Goal: Task Accomplishment & Management: Complete application form

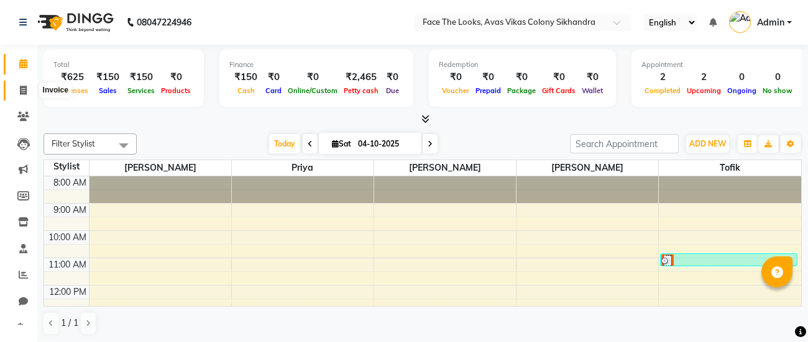
click at [23, 89] on icon at bounding box center [23, 90] width 7 height 9
select select "service"
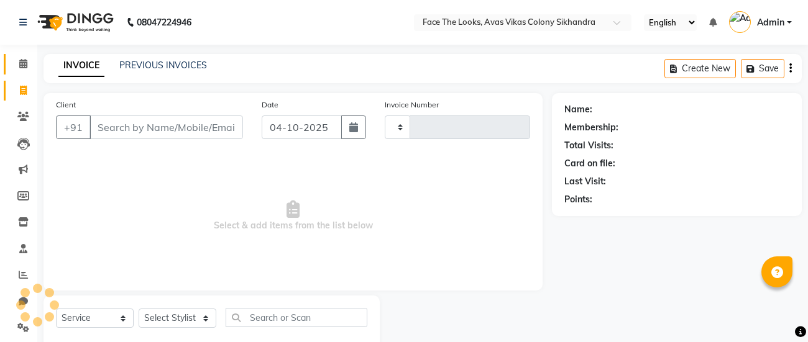
type input "0314"
click at [130, 125] on input "Client" at bounding box center [165, 128] width 153 height 24
select select "8471"
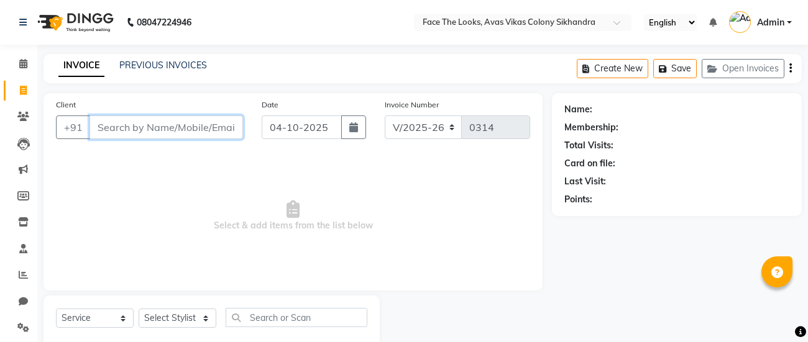
click at [138, 135] on input "Client" at bounding box center [165, 128] width 153 height 24
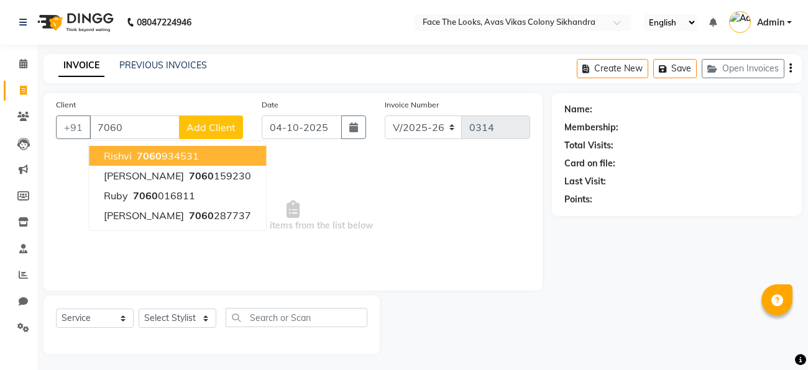
click at [340, 167] on span "Select & add items from the list below" at bounding box center [293, 216] width 474 height 124
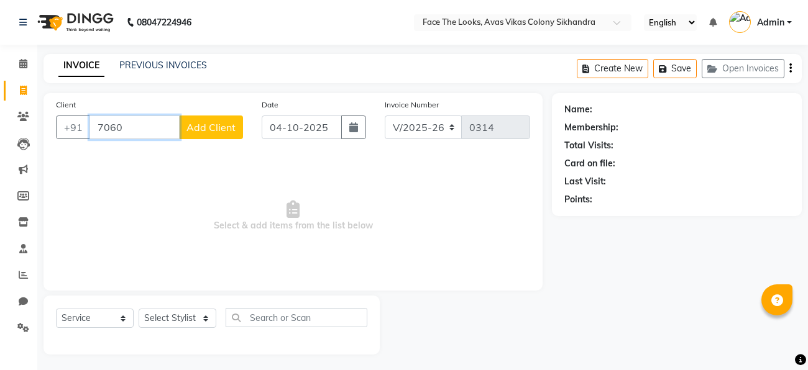
click at [130, 129] on input "7060" at bounding box center [134, 128] width 90 height 24
type input "7060725918"
click at [191, 129] on span "Add Client" at bounding box center [210, 127] width 49 height 12
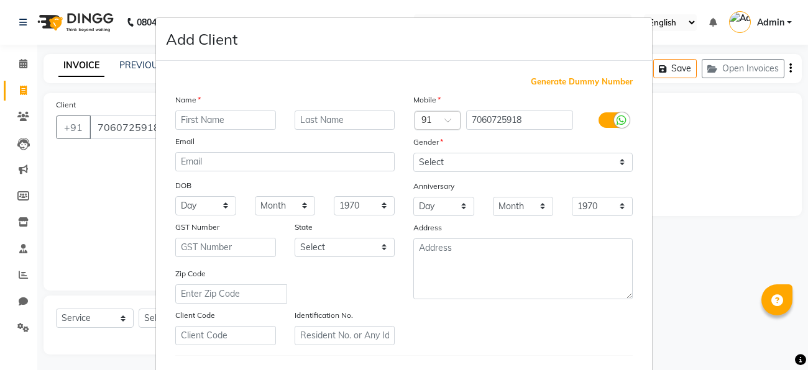
click at [193, 120] on input "text" at bounding box center [225, 120] width 101 height 19
type input "s"
type input "[PERSON_NAME]"
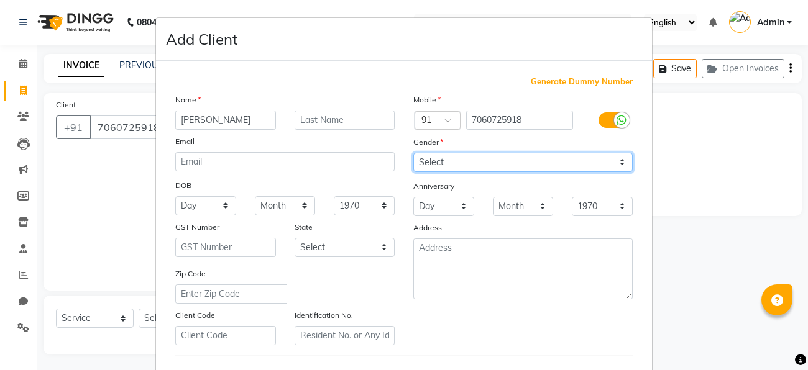
click at [517, 168] on select "Select [DEMOGRAPHIC_DATA] [DEMOGRAPHIC_DATA] Other Prefer Not To Say" at bounding box center [522, 162] width 219 height 19
select select "[DEMOGRAPHIC_DATA]"
click at [413, 153] on select "Select [DEMOGRAPHIC_DATA] [DEMOGRAPHIC_DATA] Other Prefer Not To Say" at bounding box center [522, 162] width 219 height 19
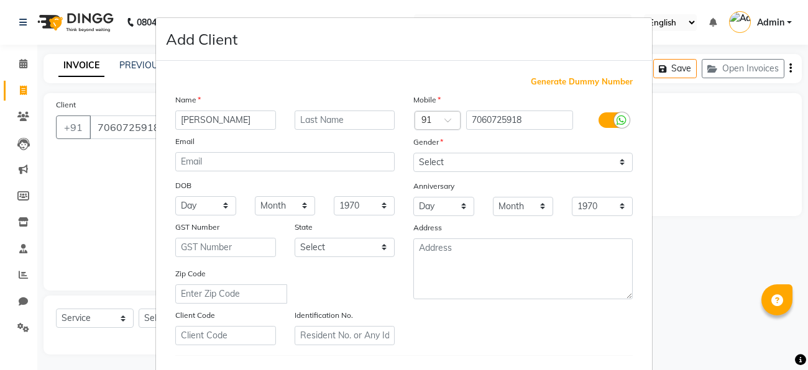
click at [574, 317] on div "Mobile Country Code × 91 7060725918 Gender Select [DEMOGRAPHIC_DATA] [DEMOGRAPH…" at bounding box center [523, 219] width 238 height 252
click at [775, 201] on ngb-modal-window "Add Client Generate Dummy Number Name Stella Email DOB Day 01 02 03 04 05 06 07…" at bounding box center [404, 185] width 808 height 370
click at [734, 342] on ngb-modal-window "Add Client Generate Dummy Number Name Stella Email DOB Day 01 02 03 04 05 06 07…" at bounding box center [404, 185] width 808 height 370
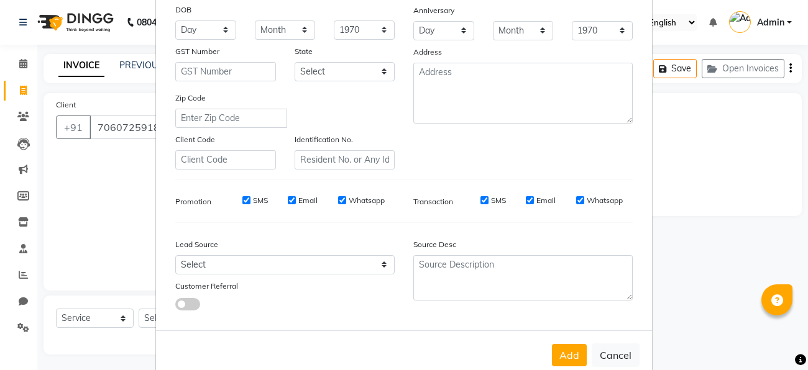
scroll to position [207, 0]
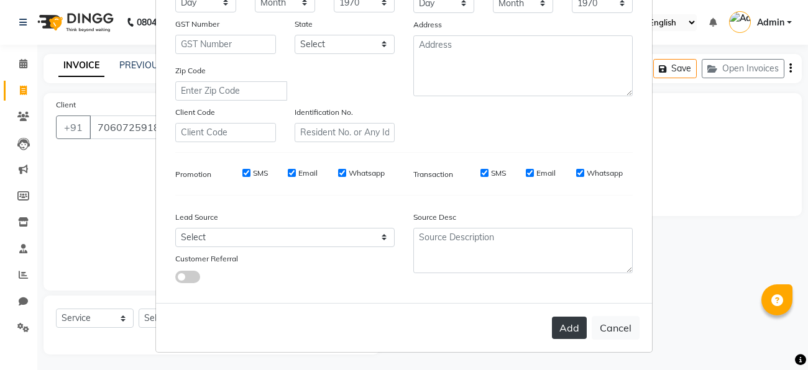
click at [568, 324] on button "Add" at bounding box center [569, 328] width 35 height 22
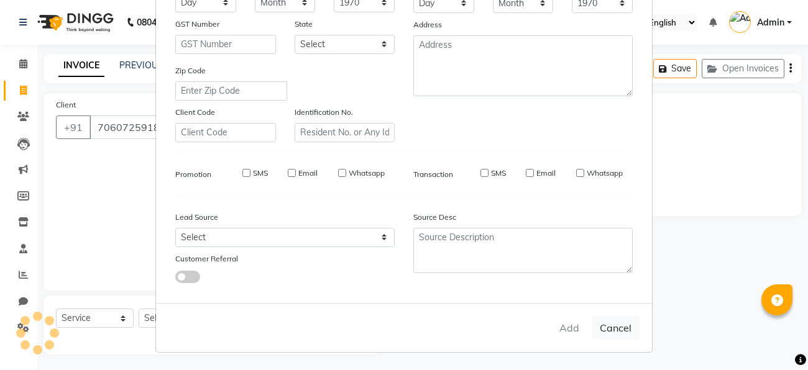
select select
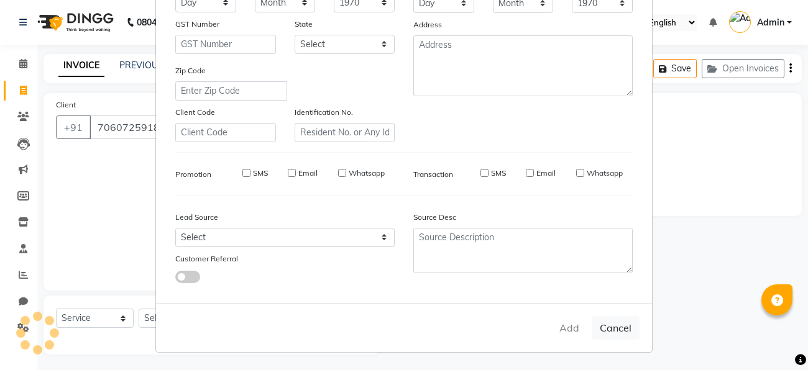
select select
checkbox input "false"
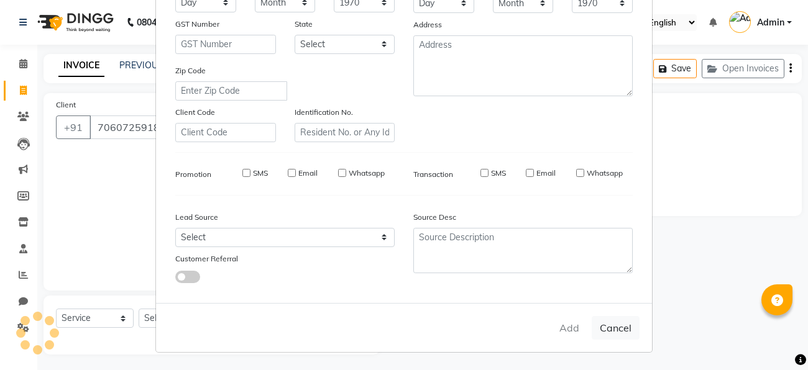
checkbox input "false"
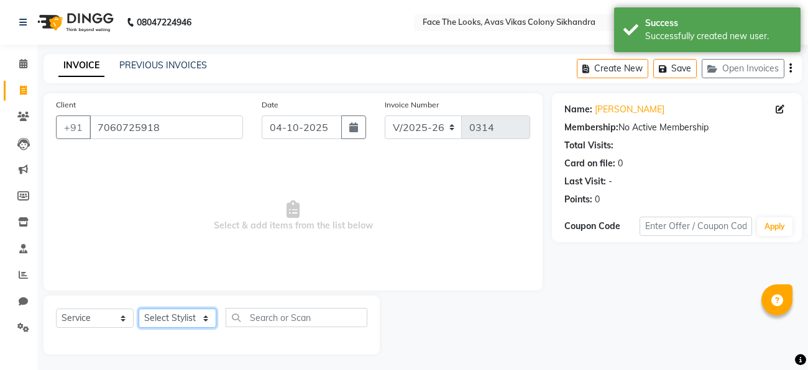
click at [199, 313] on select "Select Stylist [PERSON_NAME] Priya [PERSON_NAME] [PERSON_NAME]" at bounding box center [178, 318] width 78 height 19
select select "82659"
click at [139, 309] on select "Select Stylist [PERSON_NAME] Priya [PERSON_NAME] [PERSON_NAME]" at bounding box center [178, 318] width 78 height 19
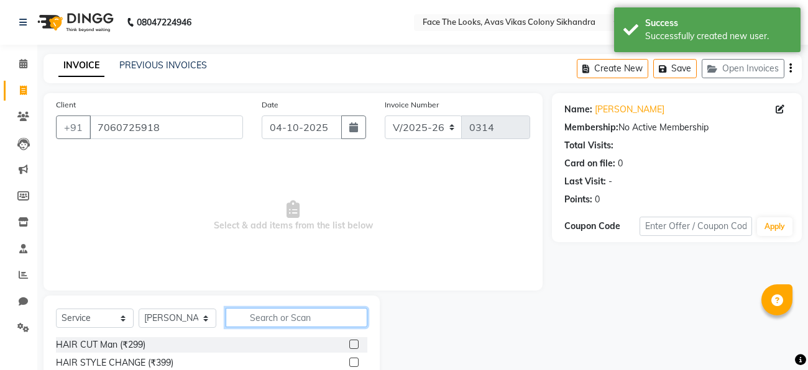
click at [245, 321] on input "text" at bounding box center [296, 317] width 142 height 19
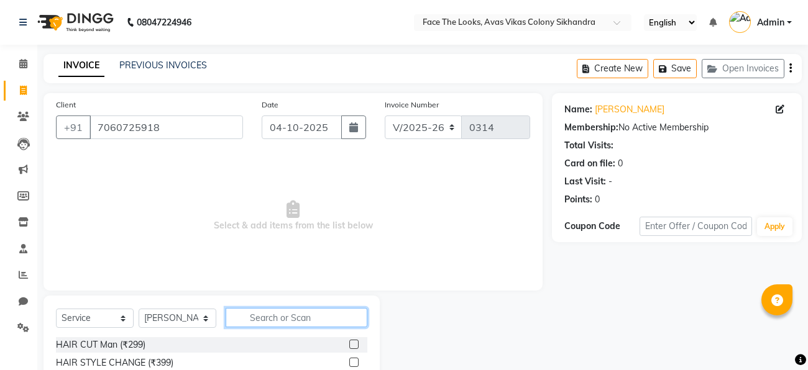
click at [251, 319] on input "text" at bounding box center [296, 317] width 142 height 19
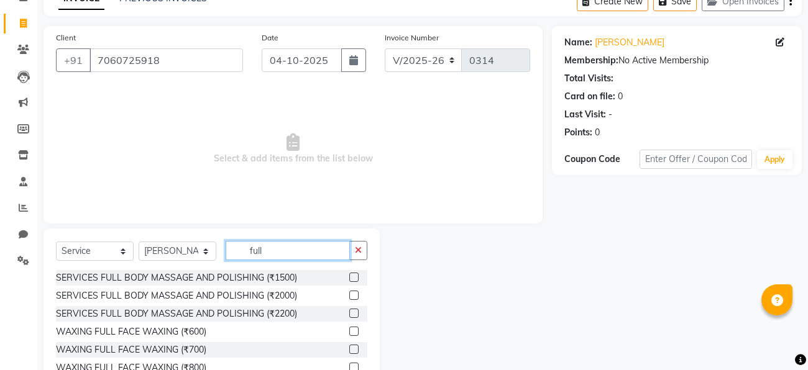
scroll to position [127, 0]
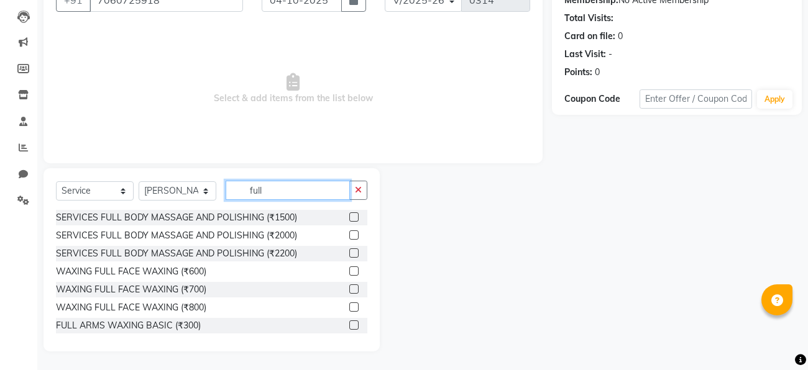
type input "full"
click at [353, 271] on label at bounding box center [353, 270] width 9 height 9
click at [353, 271] on input "checkbox" at bounding box center [353, 272] width 8 height 8
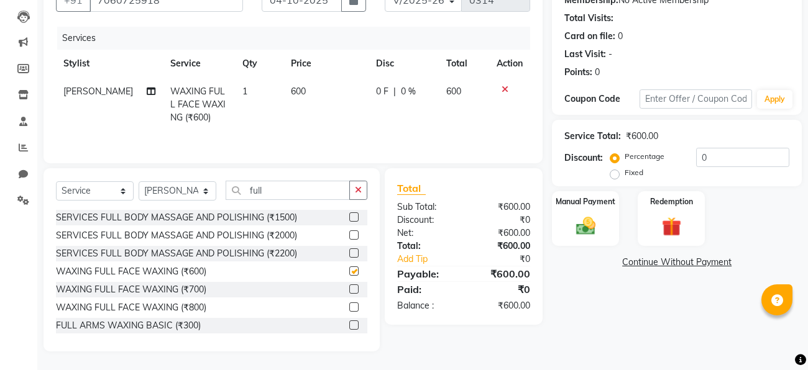
checkbox input "false"
click at [624, 175] on label "Fixed" at bounding box center [633, 172] width 19 height 11
click at [612, 175] on input "Fixed" at bounding box center [616, 172] width 9 height 9
radio input "true"
click at [750, 153] on input "0" at bounding box center [742, 157] width 93 height 19
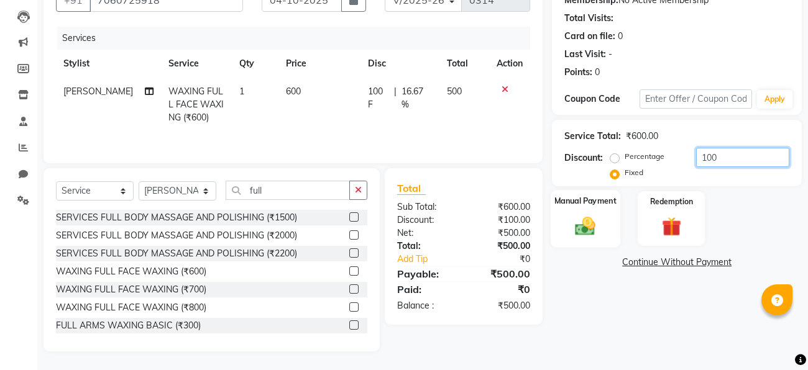
type input "100"
click at [582, 229] on img at bounding box center [585, 226] width 33 height 24
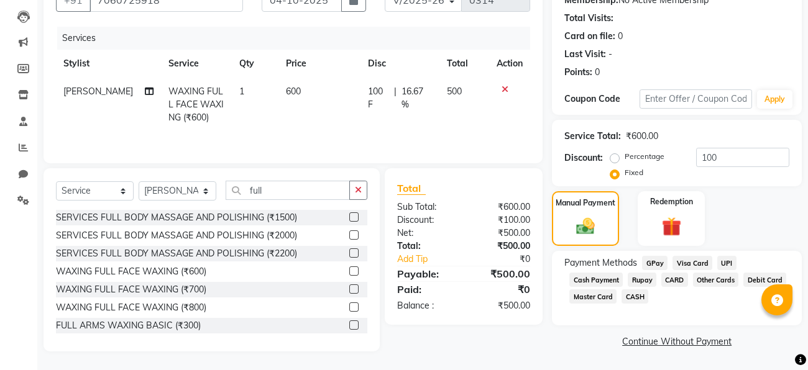
click at [654, 263] on span "GPay" at bounding box center [654, 263] width 25 height 14
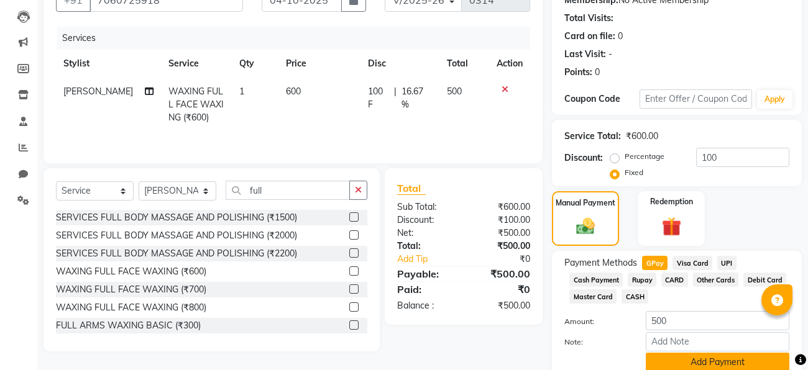
click at [693, 342] on button "Add Payment" at bounding box center [716, 362] width 143 height 19
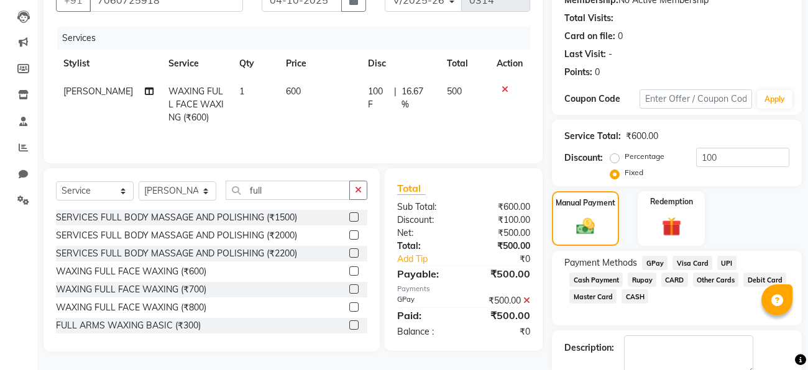
scroll to position [196, 0]
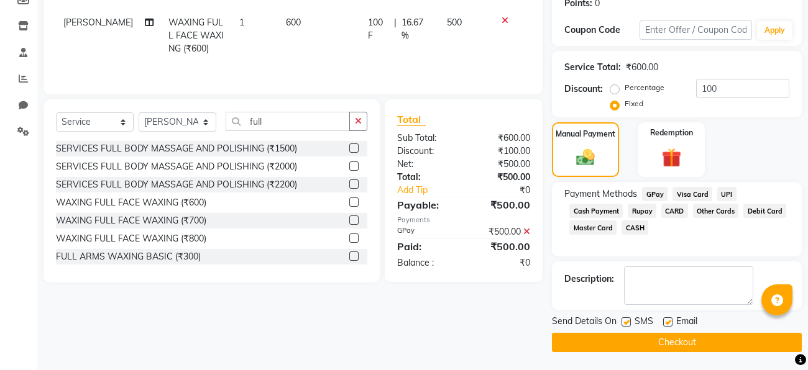
click at [678, 342] on button "Checkout" at bounding box center [677, 342] width 250 height 19
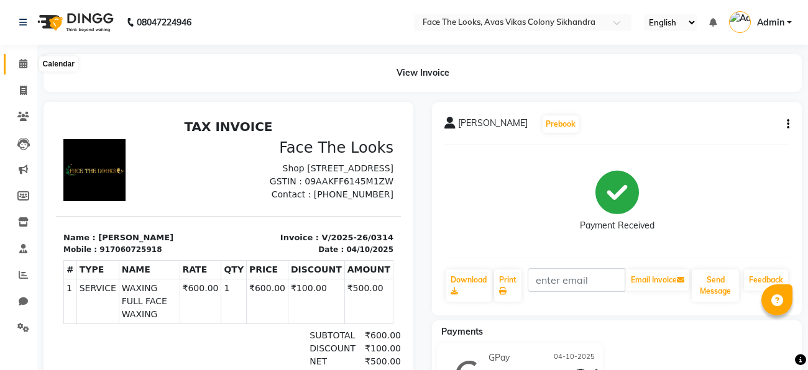
click at [22, 65] on icon at bounding box center [23, 63] width 8 height 9
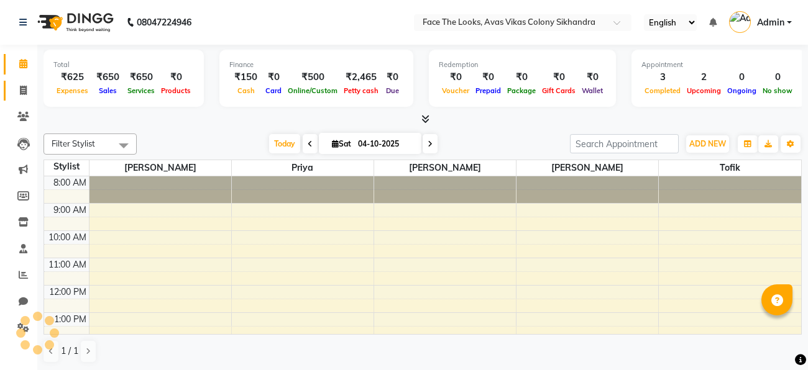
click at [26, 94] on icon at bounding box center [23, 90] width 7 height 9
select select "service"
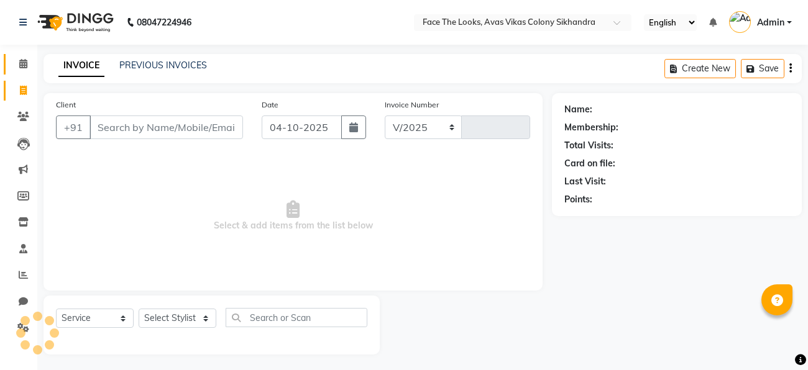
select select "8471"
type input "0315"
click at [121, 132] on input "Client" at bounding box center [165, 128] width 153 height 24
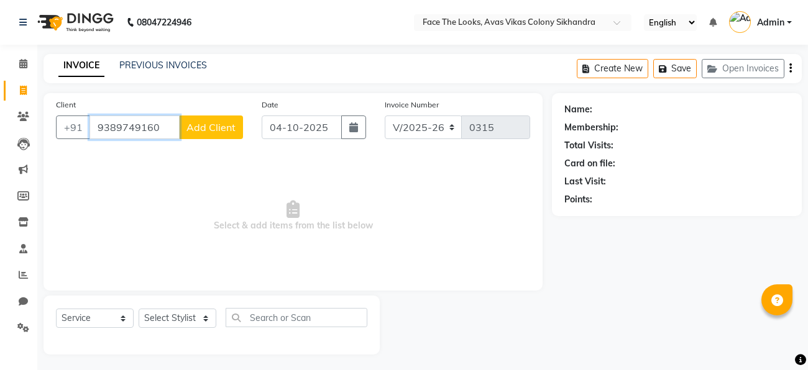
type input "9389749160"
click at [191, 129] on span "Add Client" at bounding box center [210, 127] width 49 height 12
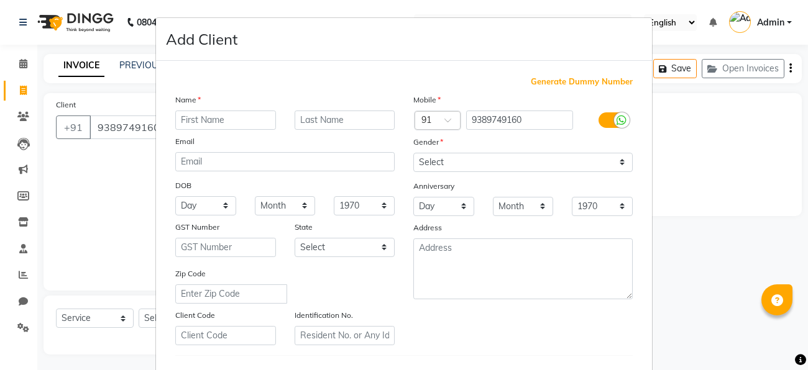
click at [204, 124] on input "text" at bounding box center [225, 120] width 101 height 19
type input "Neetu"
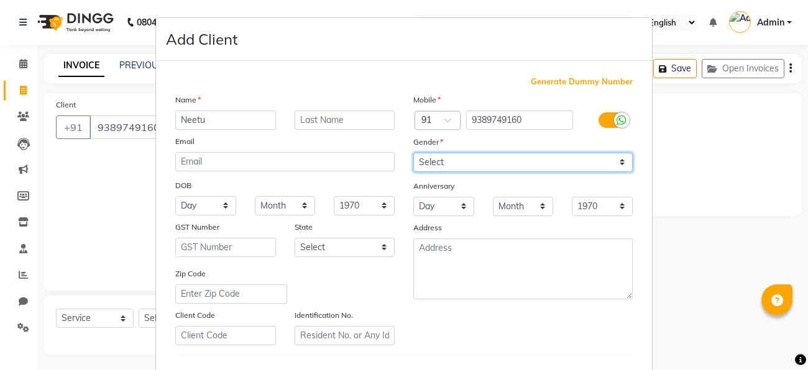
click at [448, 162] on select "Select [DEMOGRAPHIC_DATA] [DEMOGRAPHIC_DATA] Other Prefer Not To Say" at bounding box center [522, 162] width 219 height 19
select select "[DEMOGRAPHIC_DATA]"
click at [413, 153] on select "Select [DEMOGRAPHIC_DATA] [DEMOGRAPHIC_DATA] Other Prefer Not To Say" at bounding box center [522, 162] width 219 height 19
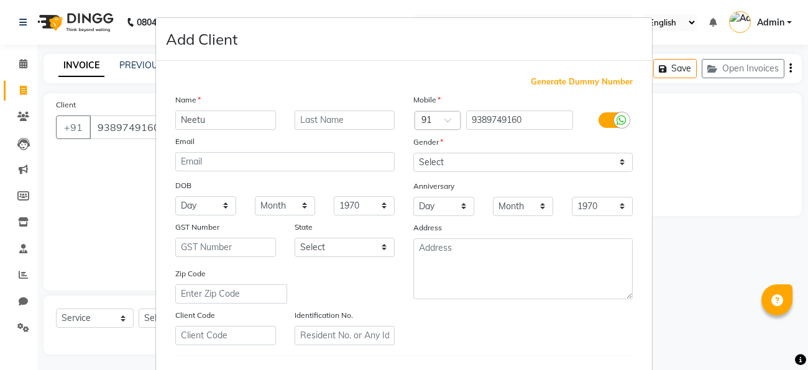
click at [429, 342] on div "Generate Dummy Number Name [PERSON_NAME] Email DOB Day 01 02 03 04 05 06 07 08 …" at bounding box center [404, 286] width 476 height 421
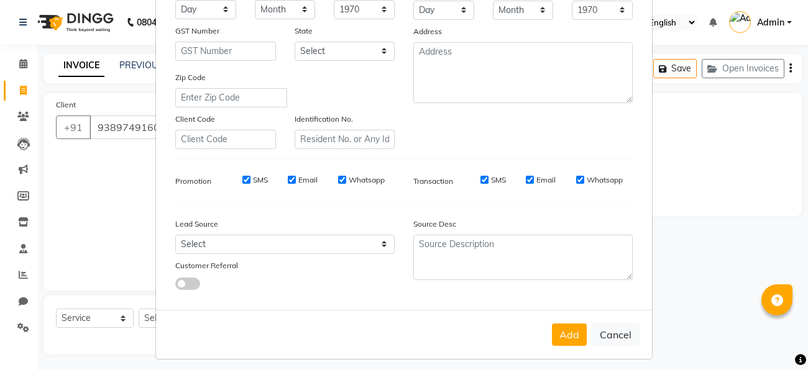
scroll to position [207, 0]
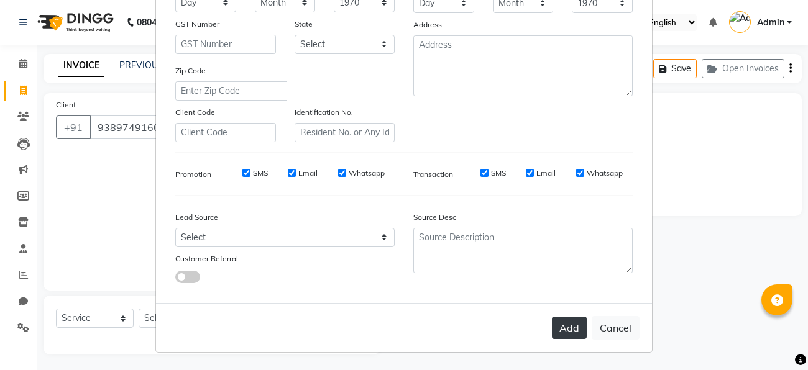
click at [562, 334] on button "Add" at bounding box center [569, 328] width 35 height 22
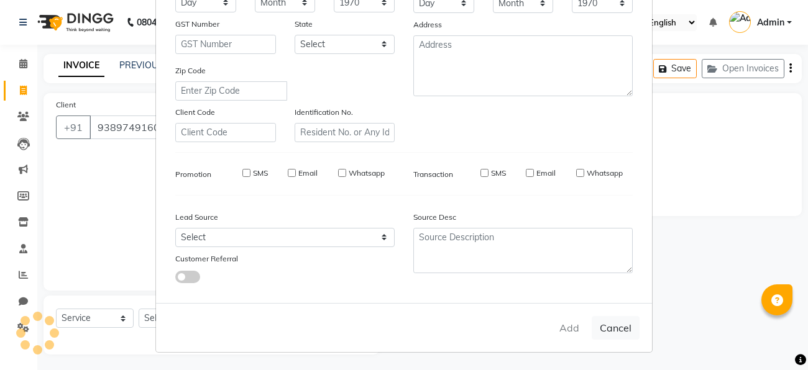
select select
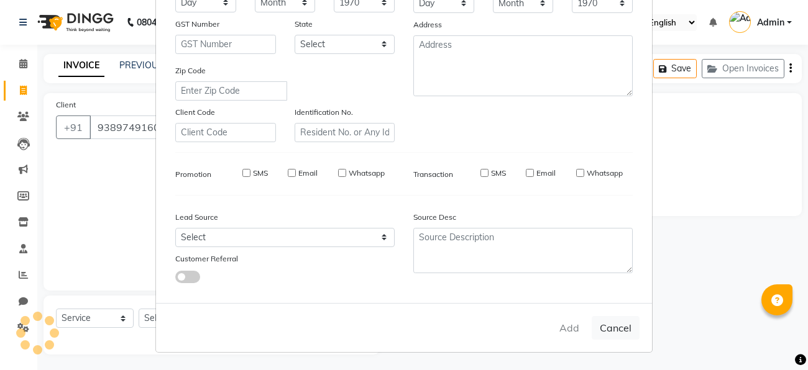
select select
checkbox input "false"
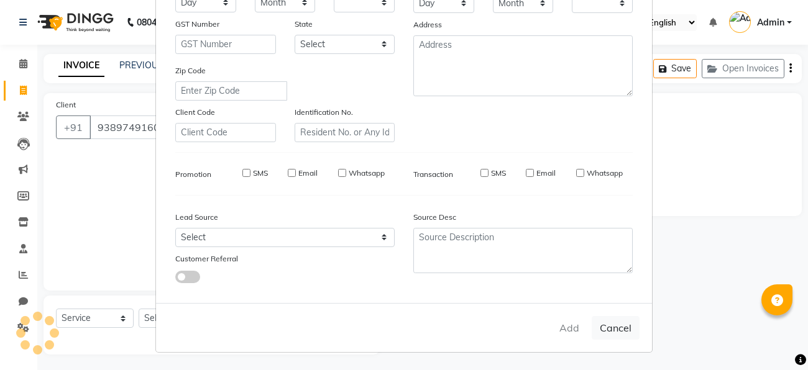
checkbox input "false"
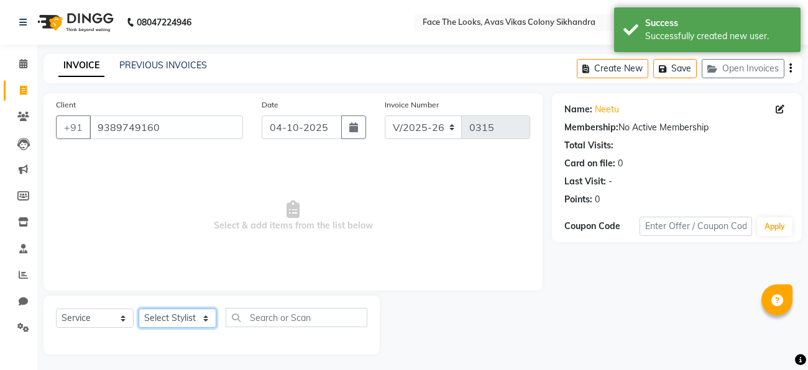
click at [191, 316] on select "Select Stylist [PERSON_NAME] Priya [PERSON_NAME] [PERSON_NAME]" at bounding box center [178, 318] width 78 height 19
select select "86686"
click at [139, 309] on select "Select Stylist [PERSON_NAME] Priya [PERSON_NAME] [PERSON_NAME]" at bounding box center [178, 318] width 78 height 19
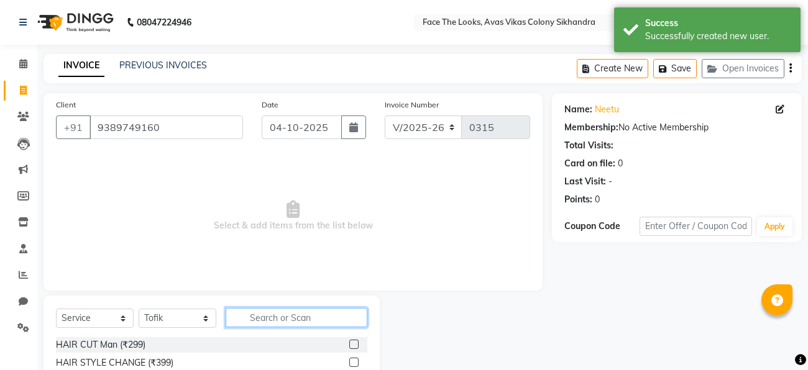
click at [257, 322] on input "text" at bounding box center [296, 317] width 142 height 19
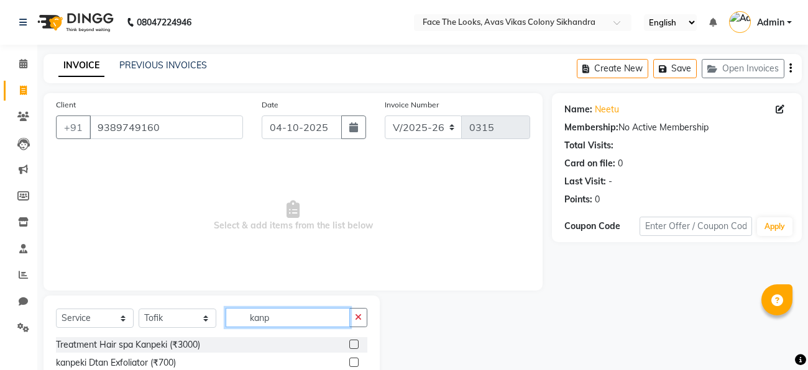
scroll to position [39, 0]
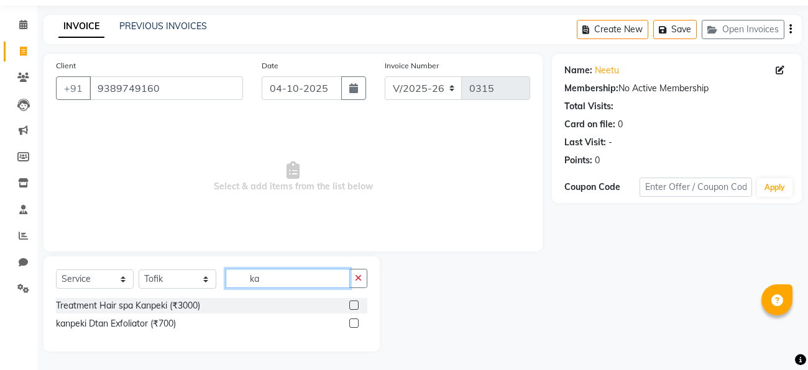
type input "k"
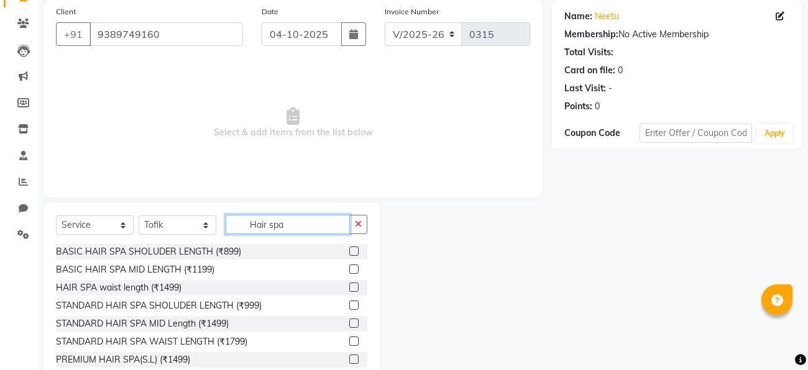
scroll to position [127, 0]
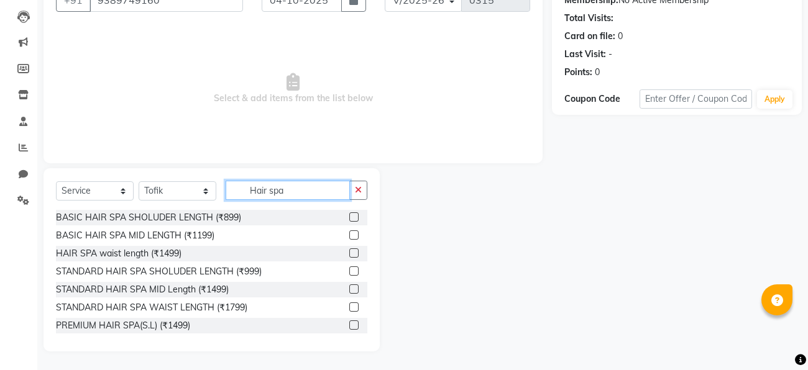
click at [305, 185] on input "Hair spa" at bounding box center [287, 190] width 124 height 19
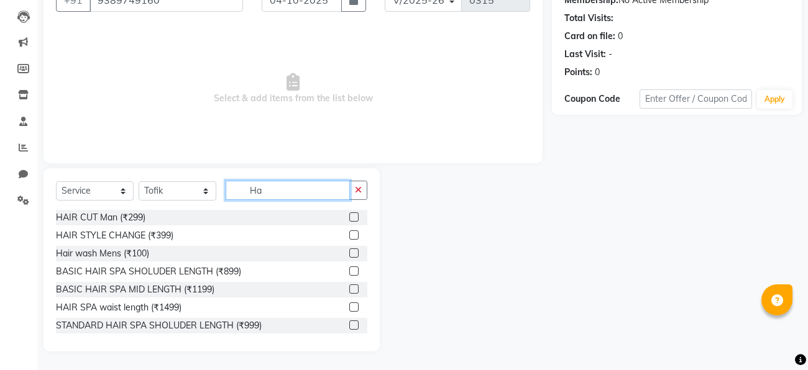
type input "H"
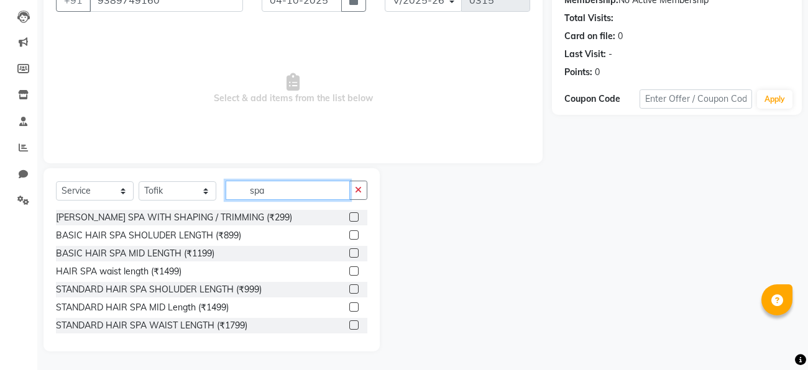
click at [270, 194] on input "spa" at bounding box center [287, 190] width 124 height 19
click at [273, 194] on input "spa" at bounding box center [287, 190] width 124 height 19
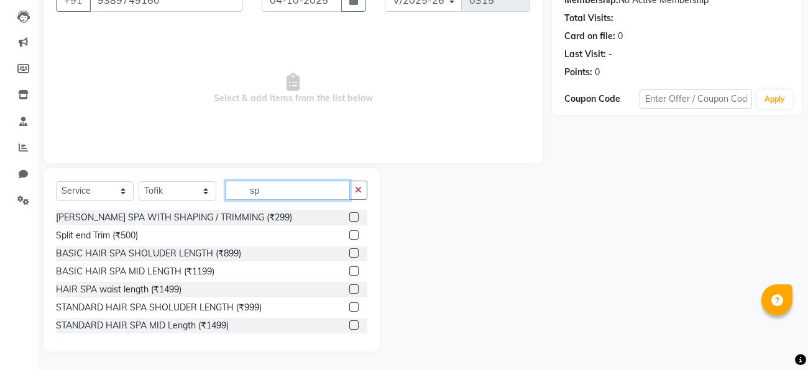
type input "s"
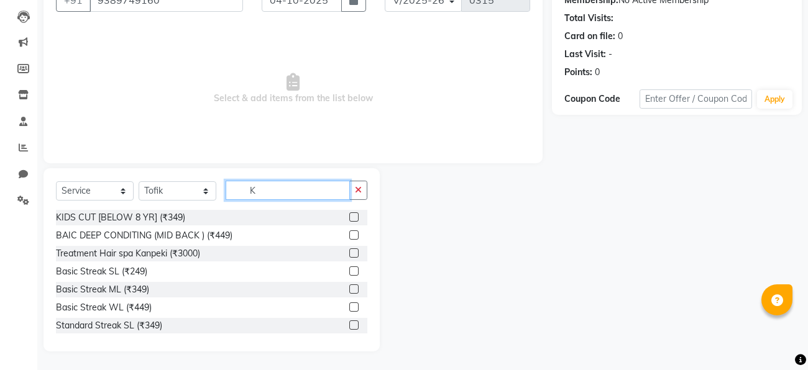
type input "K"
click at [262, 109] on span "Select & add items from the list below" at bounding box center [293, 89] width 474 height 124
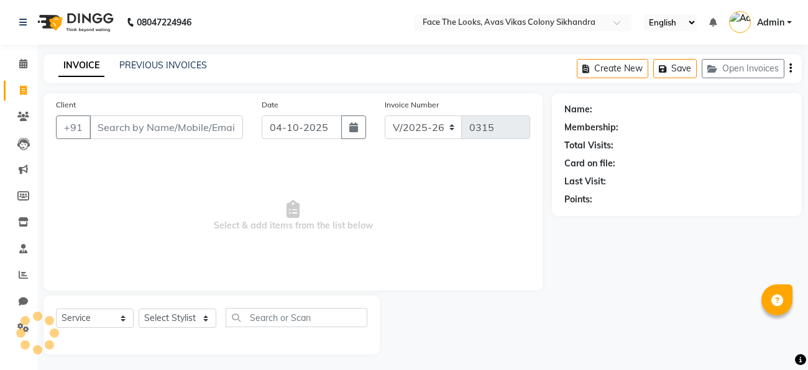
select select "8471"
select select "service"
click at [158, 127] on input "Client" at bounding box center [165, 128] width 153 height 24
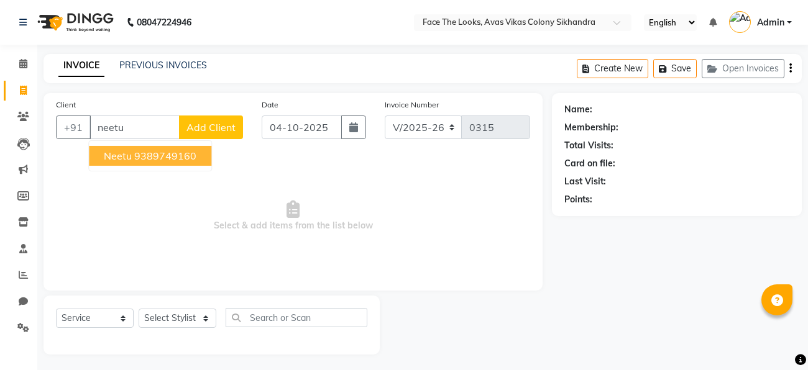
click at [158, 153] on ngb-highlight "9389749160" at bounding box center [165, 156] width 62 height 12
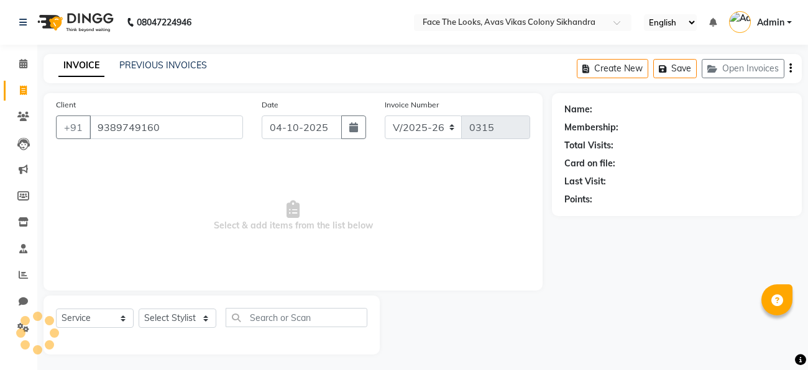
type input "9389749160"
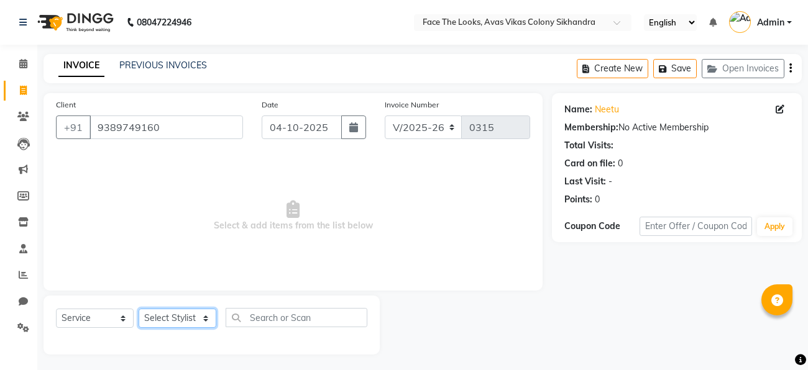
click at [174, 321] on select "Select Stylist [PERSON_NAME] Priya [PERSON_NAME] [PERSON_NAME]" at bounding box center [178, 318] width 78 height 19
click at [139, 309] on select "Select Stylist [PERSON_NAME] Priya [PERSON_NAME] [PERSON_NAME]" at bounding box center [178, 318] width 78 height 19
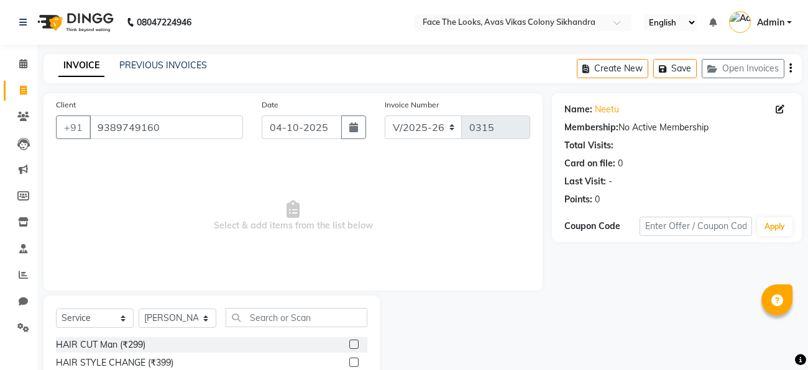
click at [169, 314] on select "Select Stylist [PERSON_NAME] Priya [PERSON_NAME] [PERSON_NAME]" at bounding box center [178, 318] width 78 height 19
select select "86686"
click at [139, 309] on select "Select Stylist [PERSON_NAME] Priya [PERSON_NAME] [PERSON_NAME]" at bounding box center [178, 318] width 78 height 19
click at [257, 320] on input "text" at bounding box center [296, 317] width 142 height 19
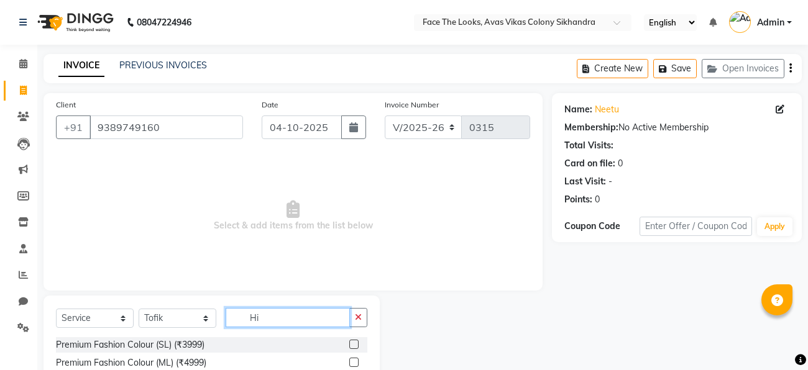
type input "Hir"
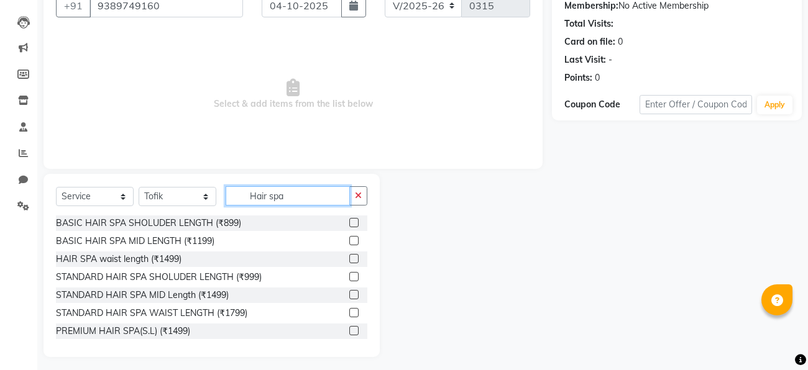
scroll to position [127, 0]
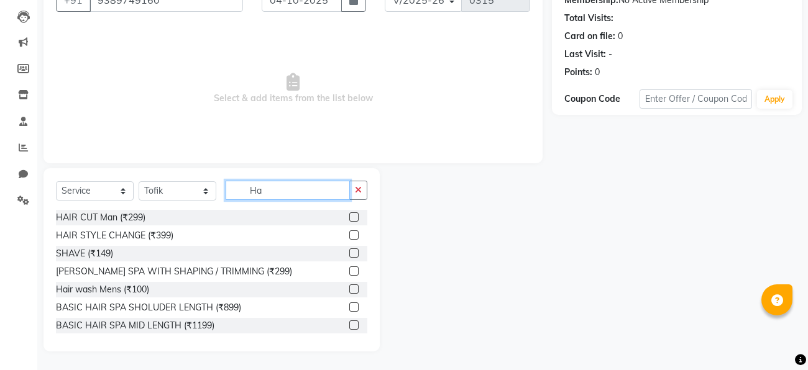
type input "H"
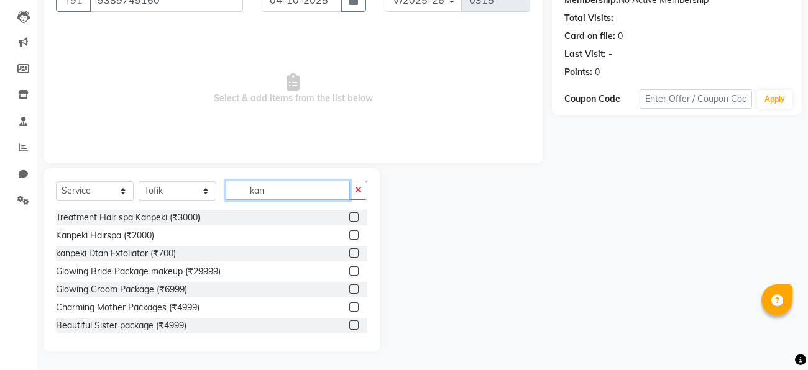
scroll to position [57, 0]
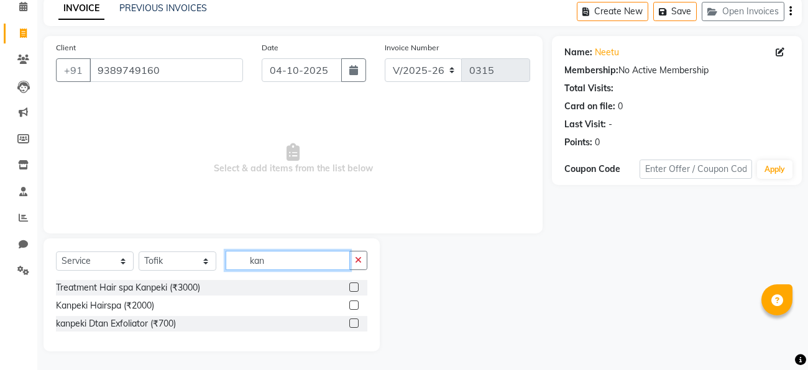
type input "kan"
click at [351, 305] on label at bounding box center [353, 305] width 9 height 9
click at [351, 305] on input "checkbox" at bounding box center [353, 306] width 8 height 8
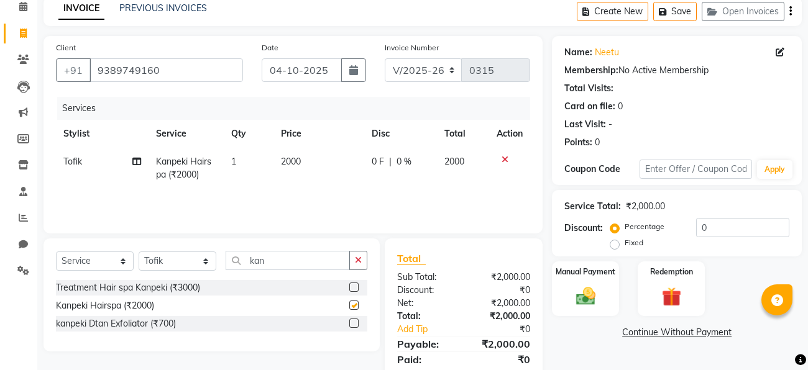
checkbox input "false"
click at [587, 333] on link "Continue Without Payment" at bounding box center [676, 332] width 245 height 13
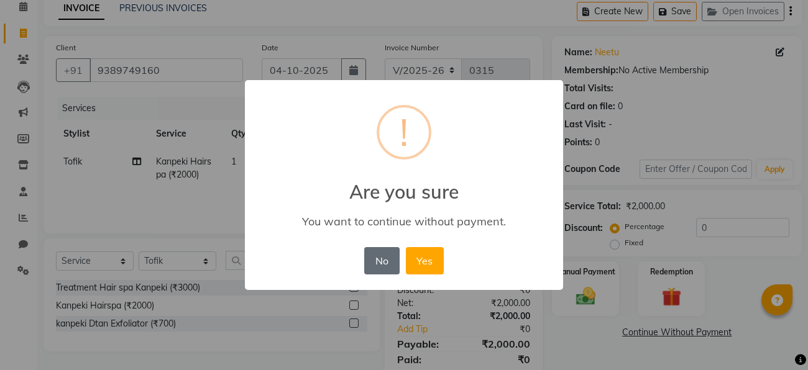
click at [380, 262] on button "No" at bounding box center [381, 260] width 35 height 27
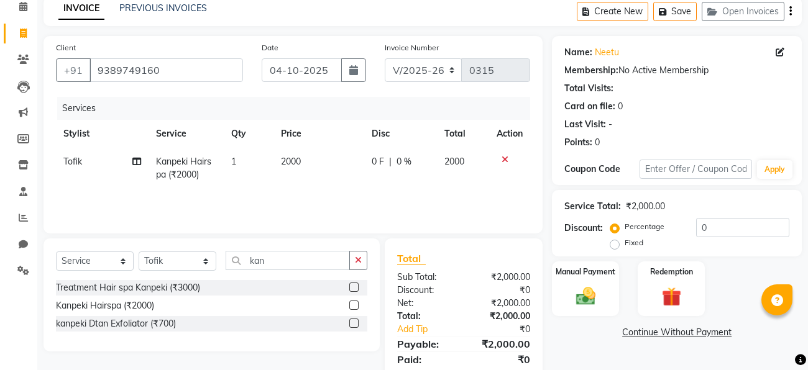
click at [590, 334] on link "Continue Without Payment" at bounding box center [676, 332] width 245 height 13
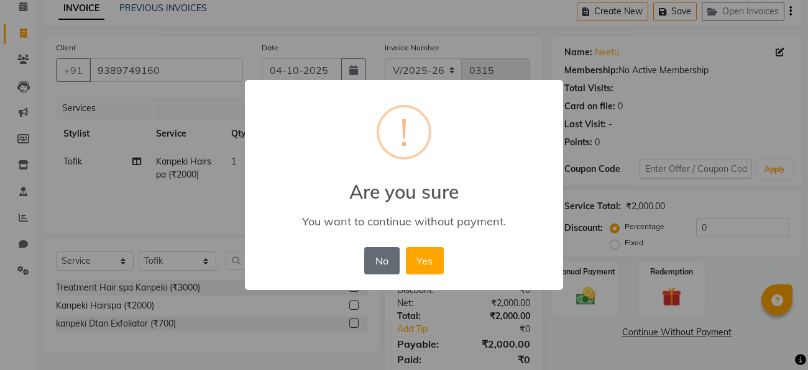
click at [391, 266] on button "No" at bounding box center [381, 260] width 35 height 27
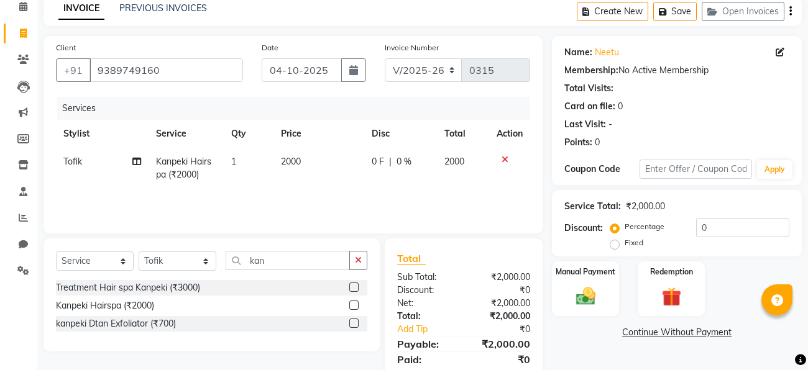
click at [574, 344] on div "Name: Neetu Membership: No Active Membership Total Visits: Card on file: 0 Last…" at bounding box center [681, 215] width 259 height 359
click at [715, 221] on input "0" at bounding box center [742, 227] width 93 height 19
click at [576, 337] on link "Continue Without Payment" at bounding box center [676, 332] width 245 height 13
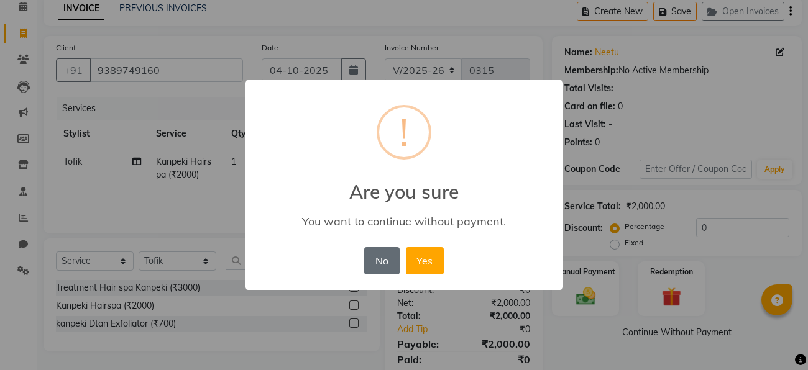
click at [379, 258] on button "No" at bounding box center [381, 260] width 35 height 27
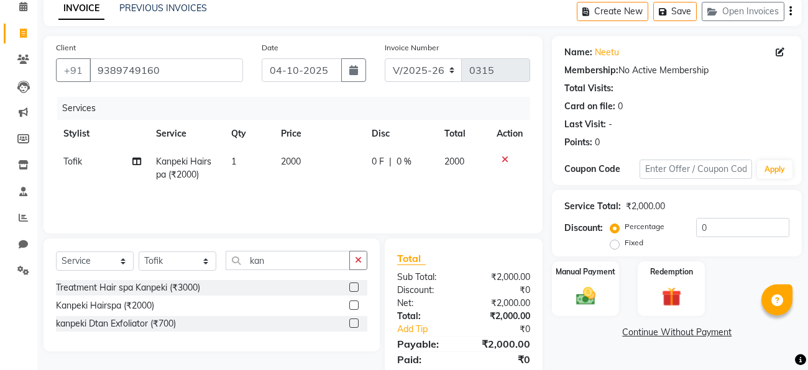
click at [570, 321] on div "Name: Neetu Membership: No Active Membership Total Visits: Card on file: 0 Last…" at bounding box center [681, 215] width 259 height 359
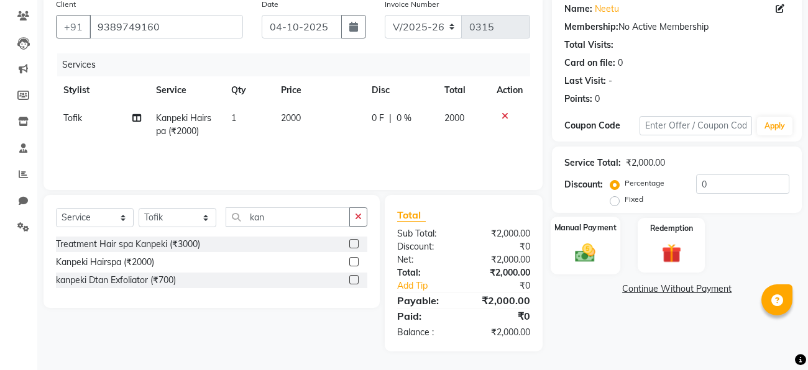
click at [575, 264] on div "Manual Payment" at bounding box center [585, 245] width 70 height 57
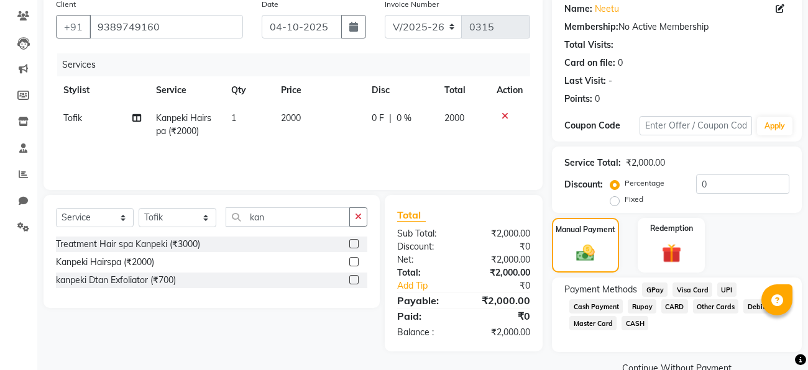
click at [634, 327] on span "CASH" at bounding box center [634, 323] width 27 height 14
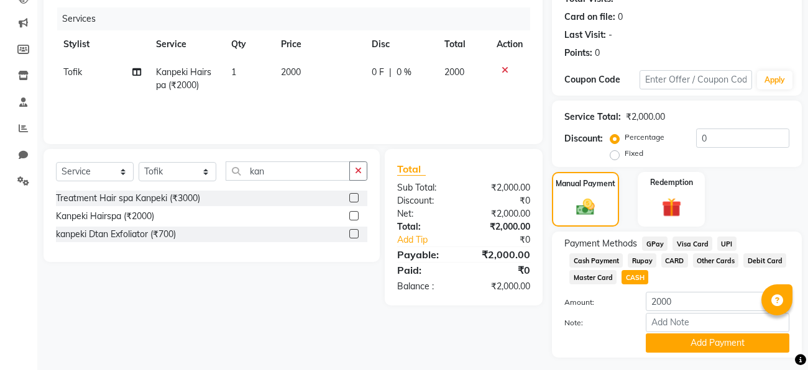
scroll to position [180, 0]
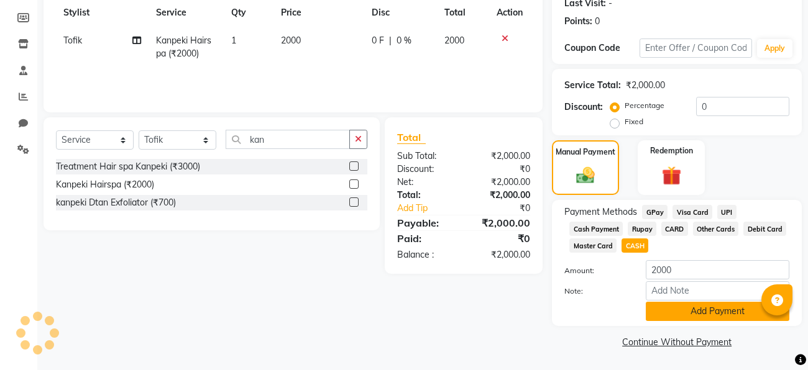
click at [678, 317] on button "Add Payment" at bounding box center [716, 311] width 143 height 19
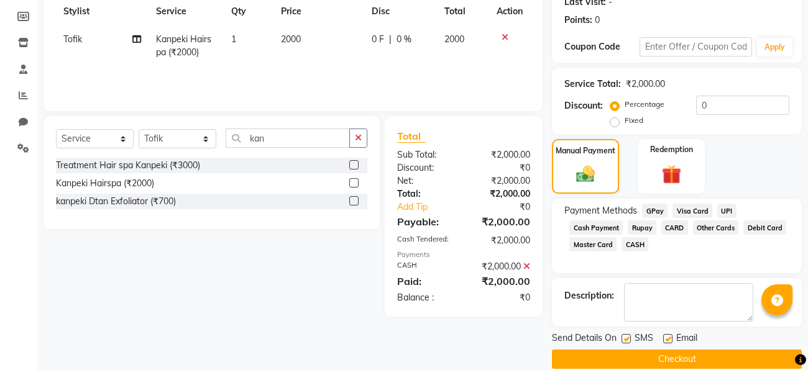
click at [664, 355] on button "Checkout" at bounding box center [677, 359] width 250 height 19
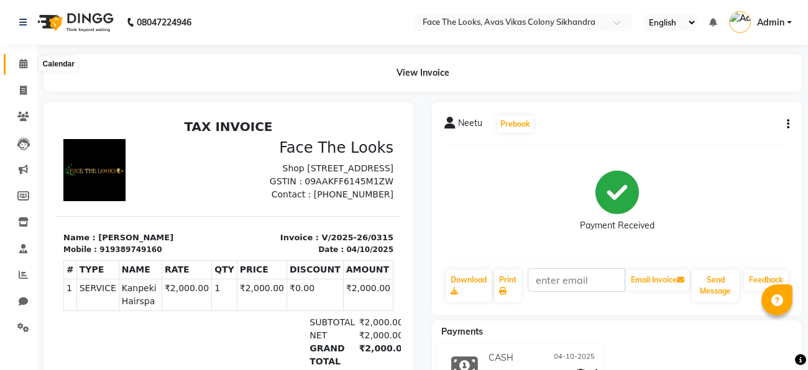
click at [24, 65] on icon at bounding box center [23, 63] width 8 height 9
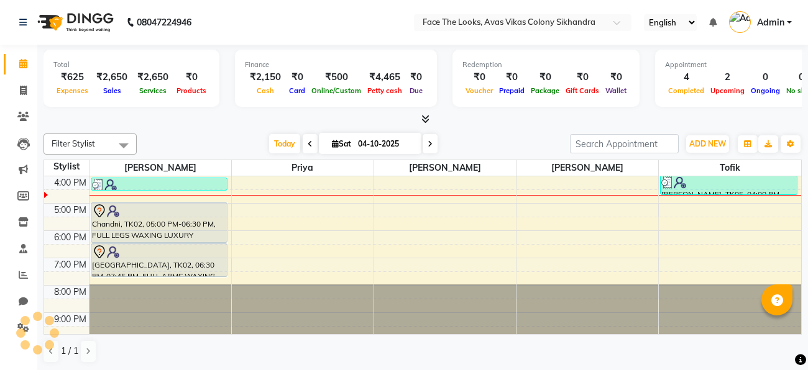
scroll to position [219, 0]
click at [24, 65] on icon at bounding box center [23, 63] width 8 height 9
click at [195, 121] on div at bounding box center [422, 119] width 758 height 13
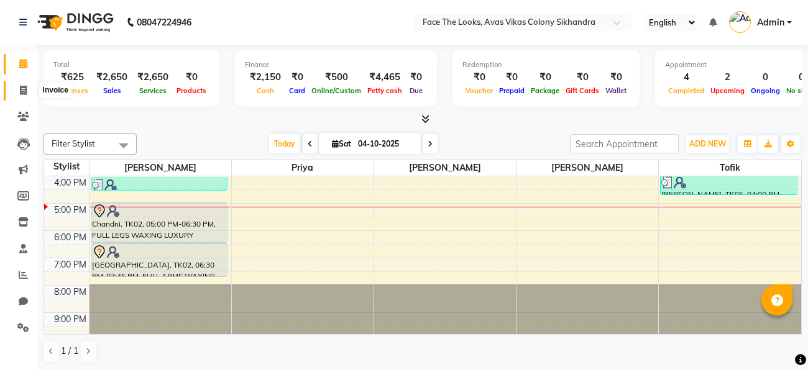
click at [24, 88] on icon at bounding box center [23, 90] width 7 height 9
select select "service"
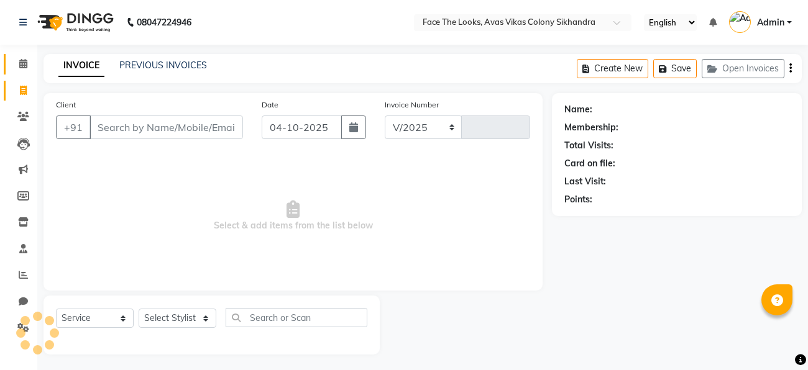
select select "8471"
type input "0316"
select select "8471"
select select "service"
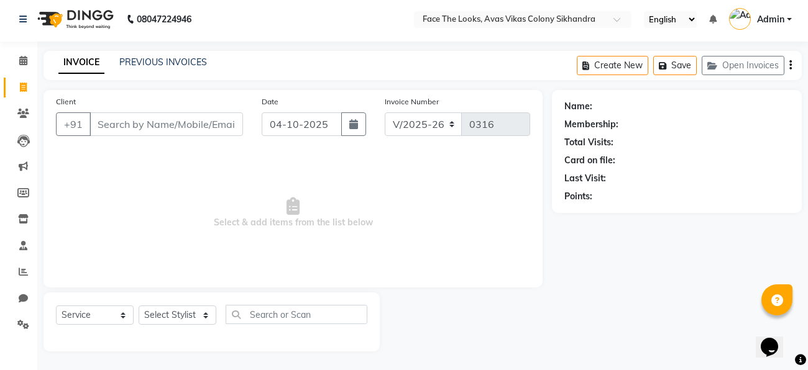
click at [159, 119] on input "Client" at bounding box center [165, 124] width 153 height 24
click at [156, 127] on input "Client" at bounding box center [165, 124] width 153 height 24
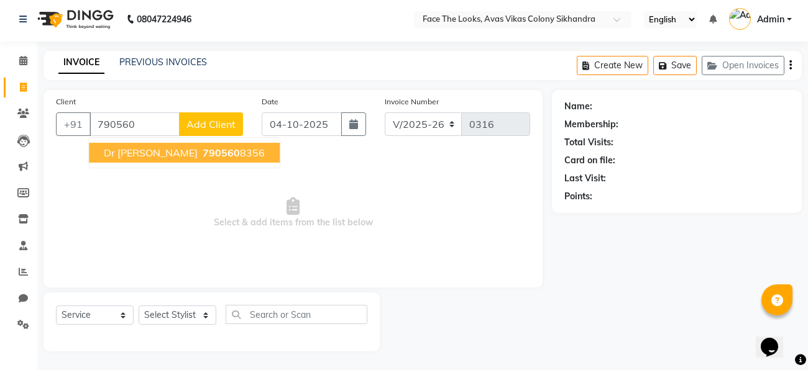
click at [203, 150] on span "790560" at bounding box center [221, 153] width 37 height 12
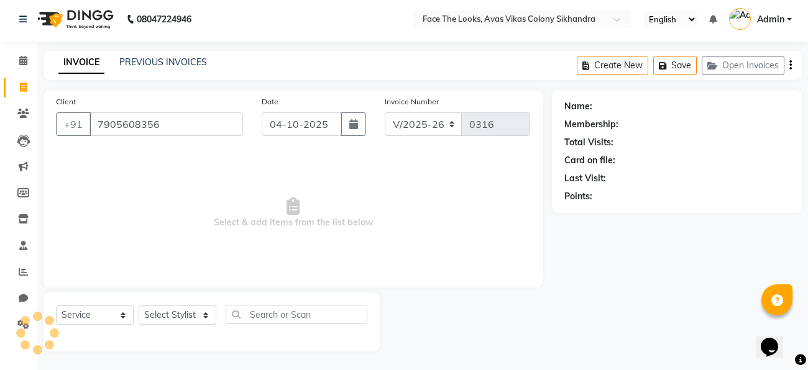
type input "7905608356"
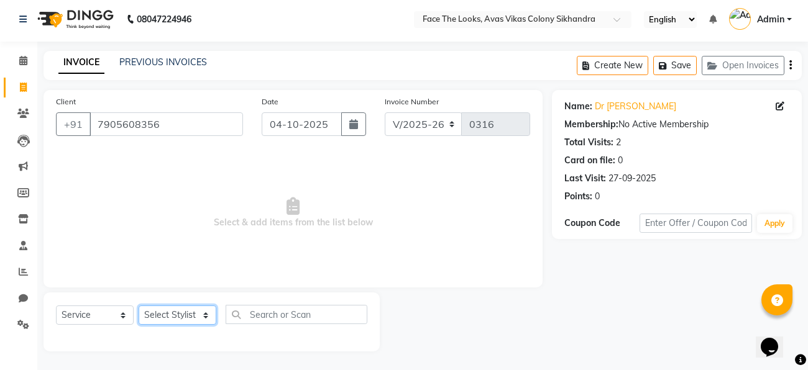
click at [173, 312] on select "Select Stylist [PERSON_NAME] Priya [PERSON_NAME] [PERSON_NAME]" at bounding box center [178, 315] width 78 height 19
select select "82659"
click at [139, 306] on select "Select Stylist [PERSON_NAME] Priya [PERSON_NAME] [PERSON_NAME]" at bounding box center [178, 315] width 78 height 19
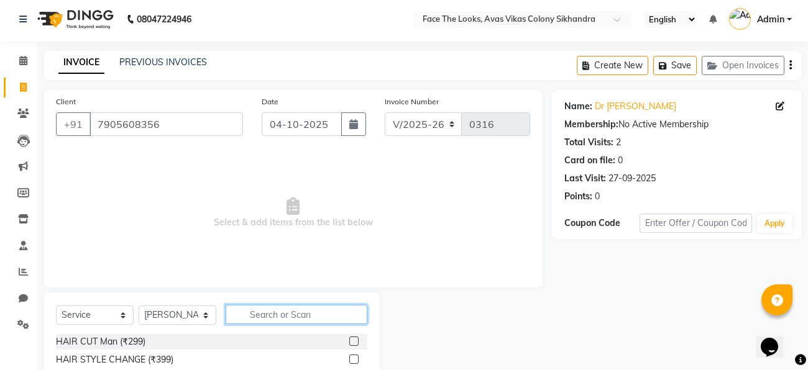
click at [254, 311] on input "text" at bounding box center [296, 314] width 142 height 19
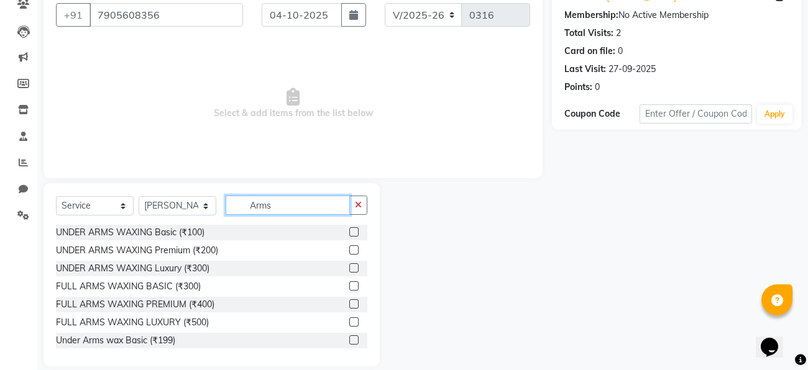
scroll to position [115, 0]
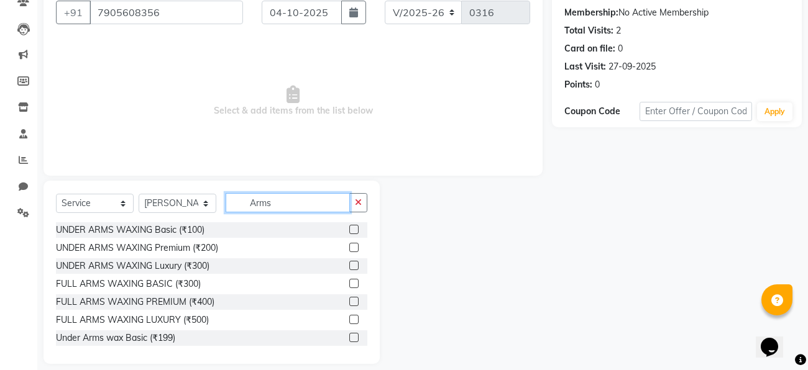
type input "Arms"
click at [353, 286] on label at bounding box center [353, 283] width 9 height 9
click at [353, 286] on input "checkbox" at bounding box center [353, 284] width 8 height 8
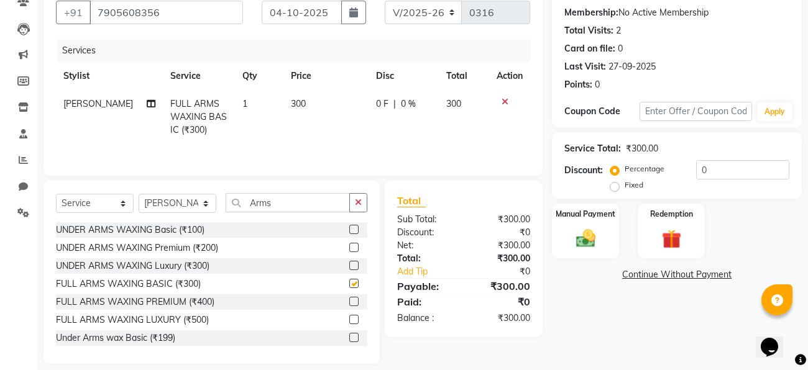
checkbox input "false"
click at [276, 207] on input "Arms" at bounding box center [287, 202] width 124 height 19
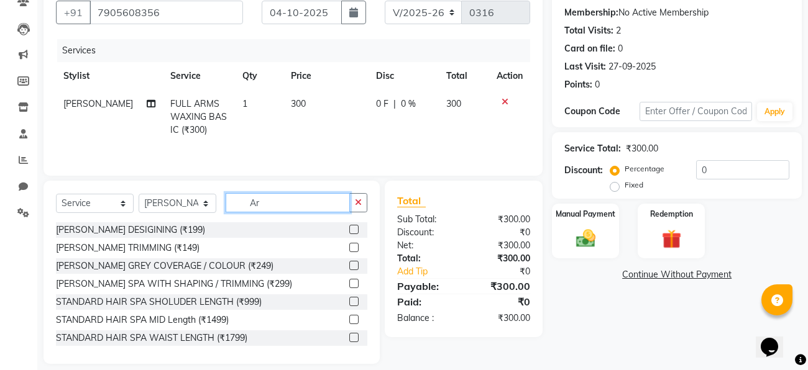
type input "A"
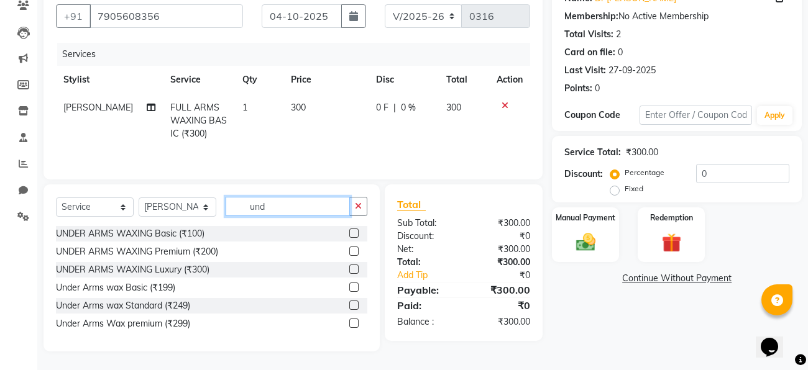
scroll to position [111, 0]
type input "under"
click at [353, 235] on label at bounding box center [353, 233] width 9 height 9
click at [353, 235] on input "checkbox" at bounding box center [353, 234] width 8 height 8
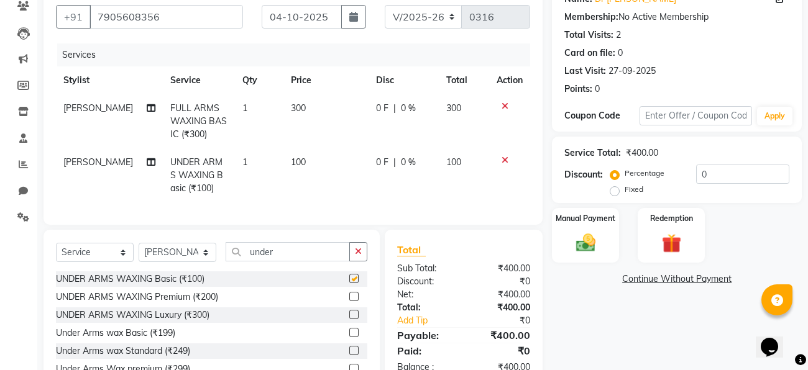
checkbox input "false"
click at [704, 179] on input "0" at bounding box center [742, 174] width 93 height 19
click at [706, 173] on input "0" at bounding box center [742, 174] width 93 height 19
click at [624, 188] on label "Fixed" at bounding box center [633, 189] width 19 height 11
click at [617, 188] on input "Fixed" at bounding box center [616, 189] width 9 height 9
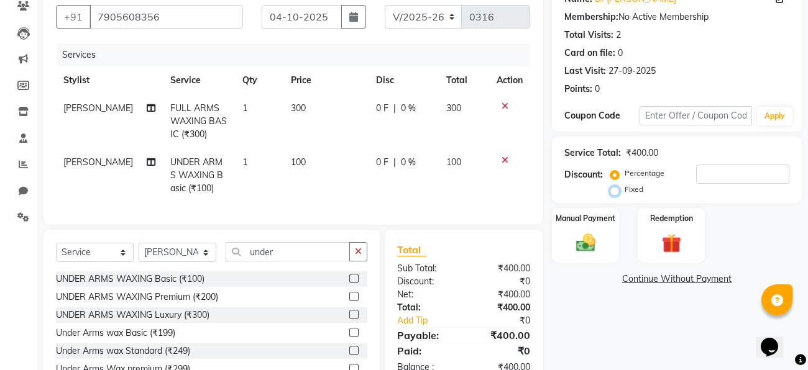
radio input "true"
click at [700, 176] on input "number" at bounding box center [742, 174] width 93 height 19
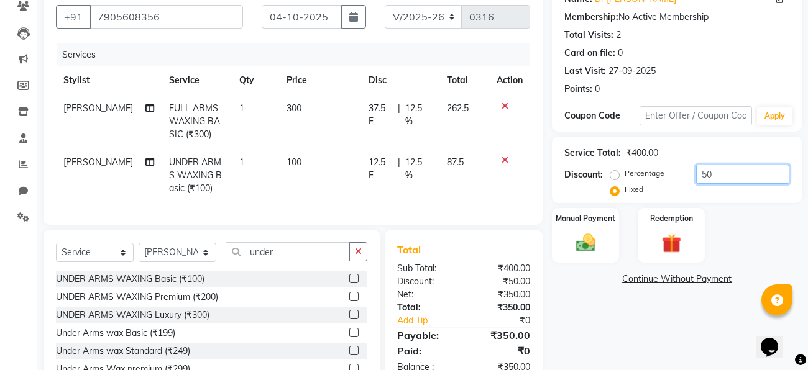
type input "50"
click at [579, 341] on div "Name: Dr Himanshi Membership: No Active Membership Total Visits: 2 Card on file…" at bounding box center [681, 190] width 259 height 414
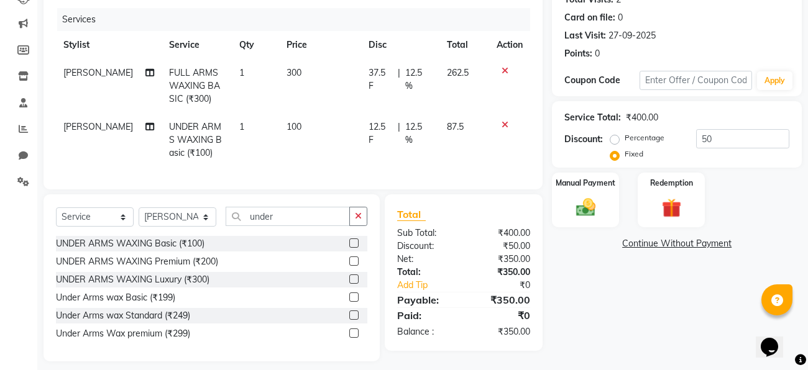
scroll to position [156, 0]
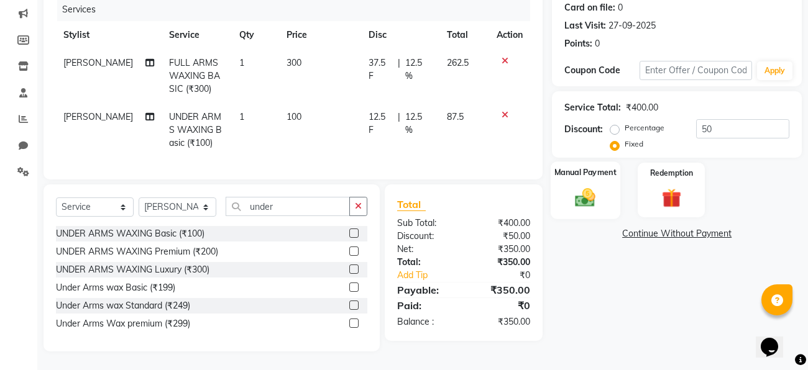
click at [581, 211] on div "Manual Payment" at bounding box center [585, 190] width 70 height 57
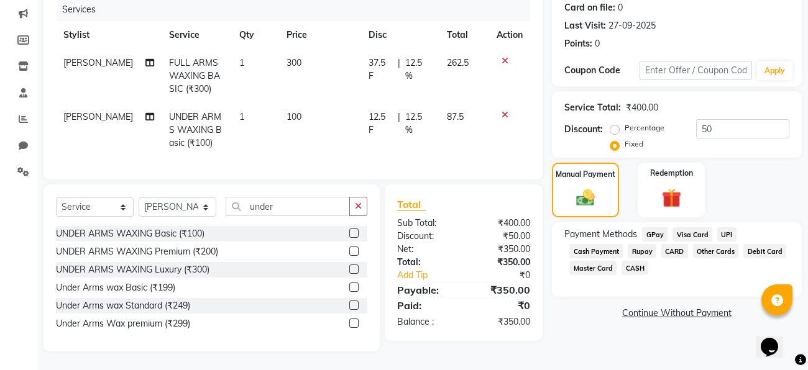
click at [653, 236] on span "GPay" at bounding box center [654, 234] width 25 height 14
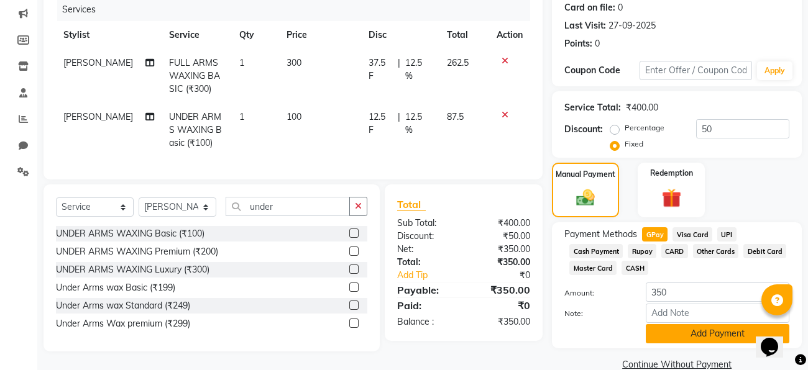
click at [668, 340] on button "Add Payment" at bounding box center [716, 333] width 143 height 19
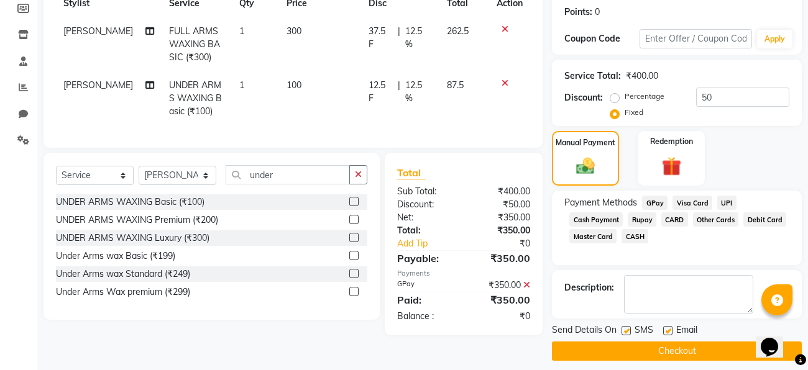
scroll to position [196, 0]
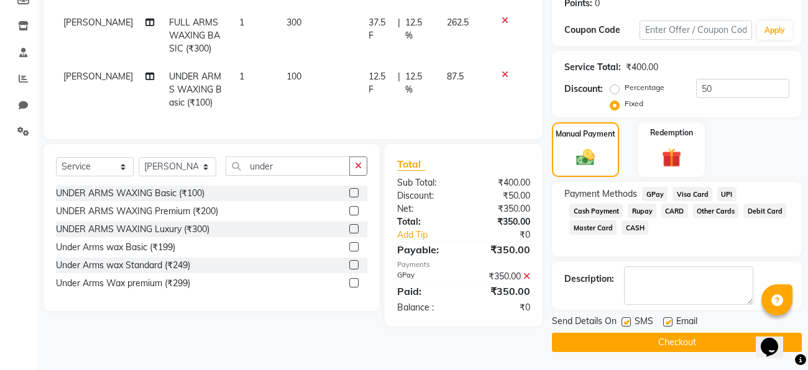
click at [657, 344] on button "Checkout" at bounding box center [677, 342] width 250 height 19
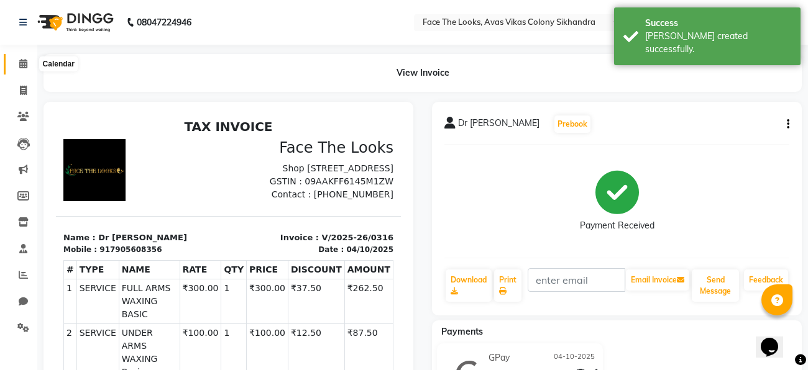
click at [25, 65] on icon at bounding box center [23, 63] width 8 height 9
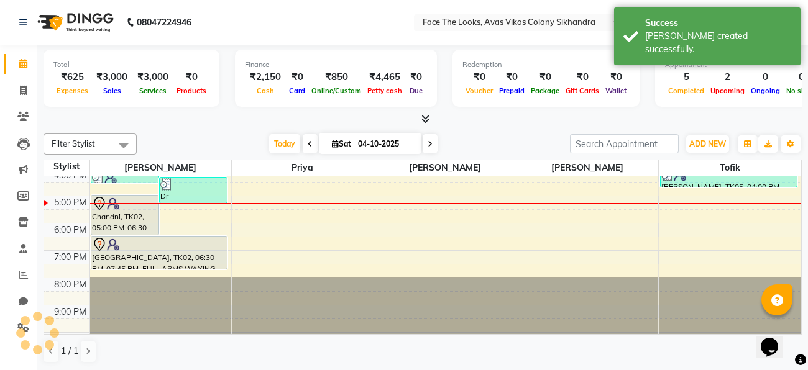
scroll to position [226, 0]
click at [22, 89] on icon at bounding box center [23, 90] width 7 height 9
select select "service"
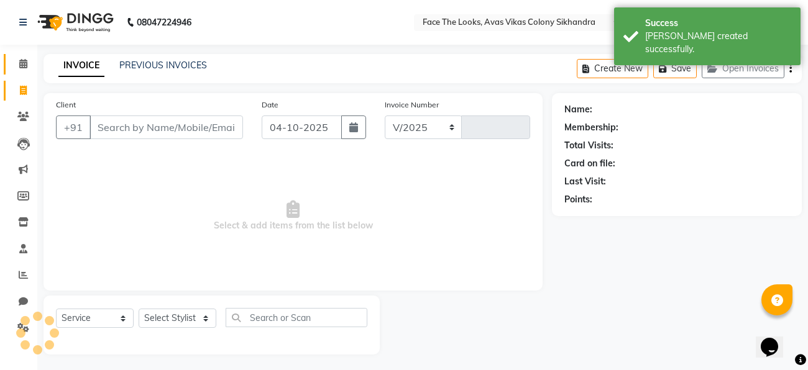
select select "8471"
type input "0317"
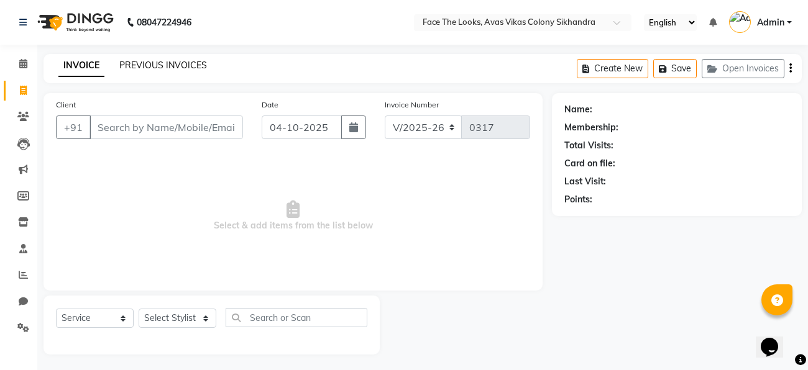
click at [128, 63] on link "PREVIOUS INVOICES" at bounding box center [163, 65] width 88 height 11
